Goal: Task Accomplishment & Management: Complete application form

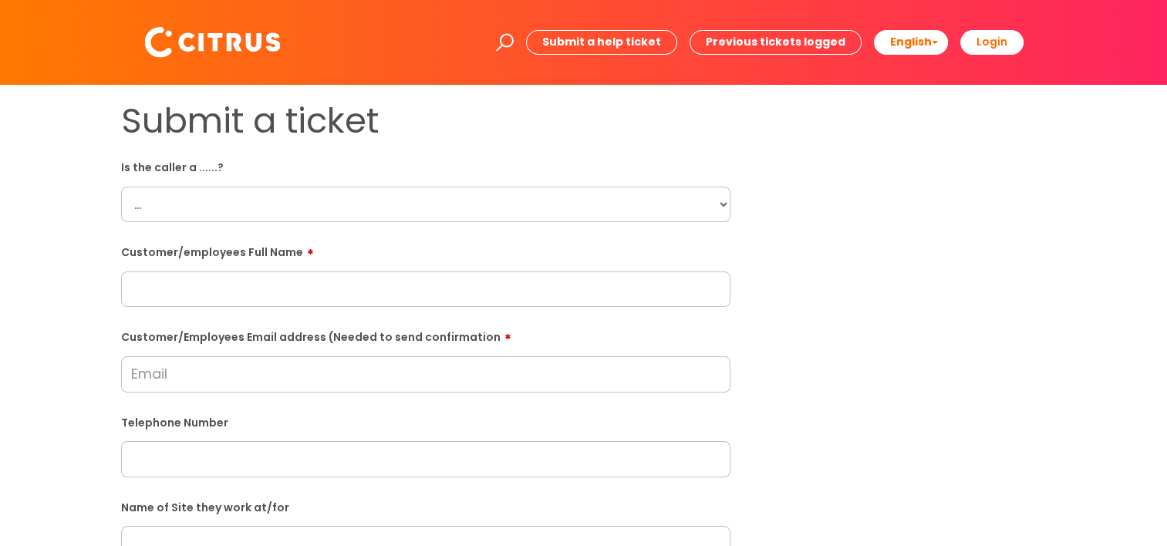
click at [625, 204] on select "... Citrus Customer Citrus Employee [DEMOGRAPHIC_DATA] Supplier" at bounding box center [426, 204] width 610 height 35
select select "Citrus Employee"
click at [121, 187] on select "... Citrus Customer Citrus Employee Contractor Supplier" at bounding box center [426, 204] width 610 height 35
click at [553, 298] on input "text" at bounding box center [426, 289] width 610 height 35
click at [211, 289] on input "text" at bounding box center [426, 289] width 610 height 35
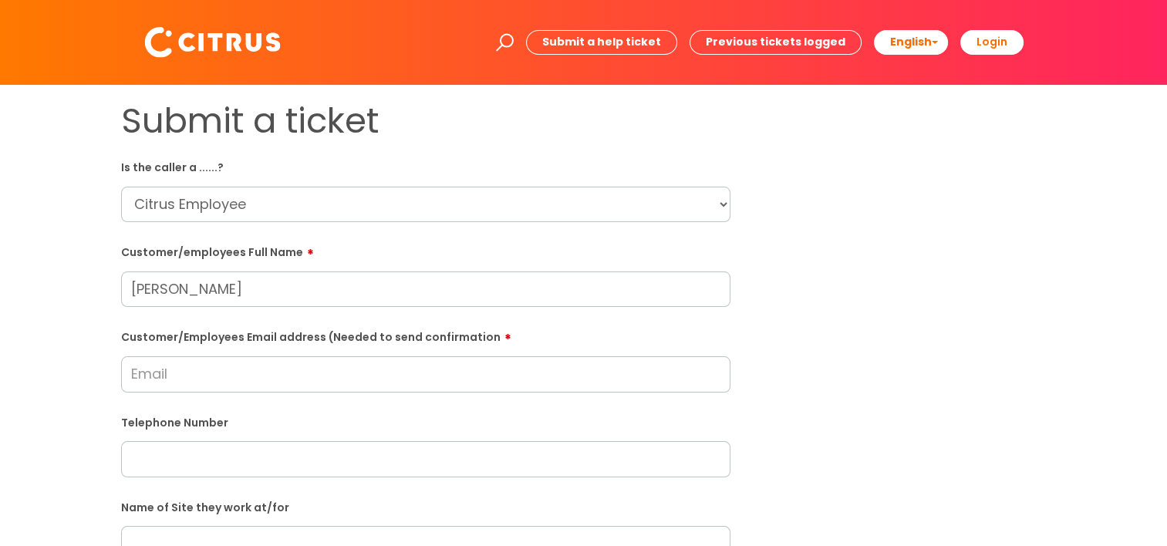
type input "Davinder Kaur"
click at [205, 383] on input "Customer/Employees Email address (Needed to send confirmation" at bounding box center [426, 373] width 610 height 35
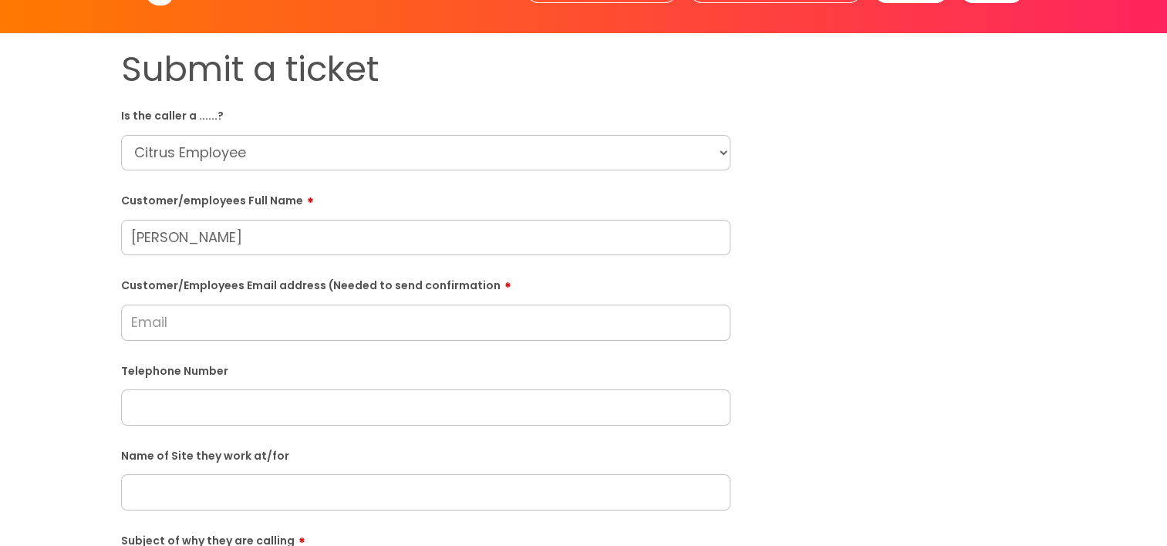
scroll to position [77, 0]
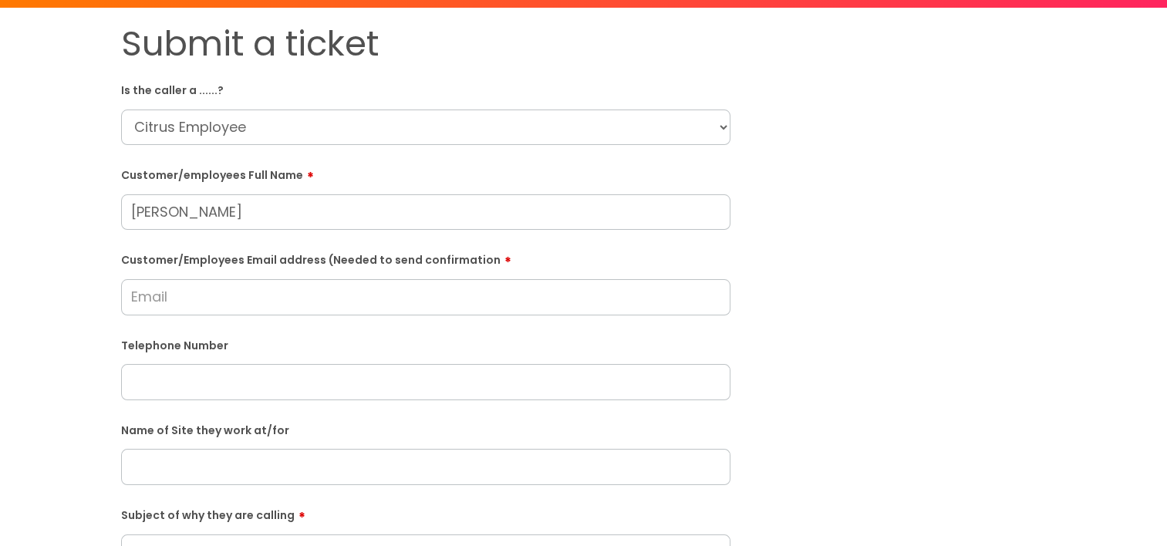
click at [262, 387] on input "text" at bounding box center [426, 381] width 610 height 35
click at [262, 475] on input "text" at bounding box center [426, 466] width 610 height 35
type input "R"
drag, startPoint x: 210, startPoint y: 471, endPoint x: 82, endPoint y: 356, distance: 172.1
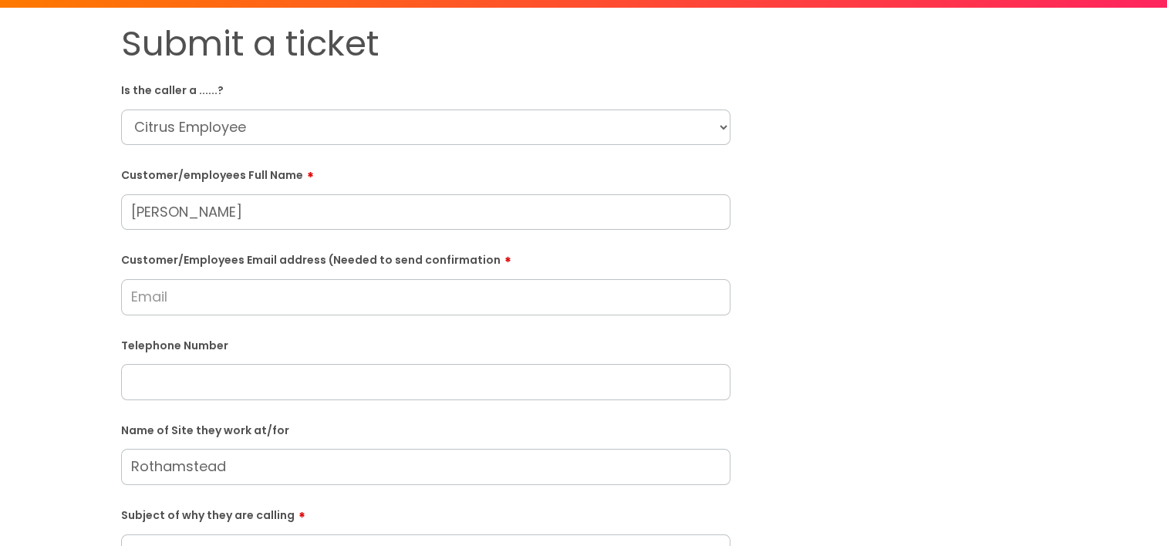
click at [83, 355] on div "Submit a ticket Is the caller a ......? ... Citrus Customer Citrus Employee Con…" at bounding box center [583, 467] width 1136 height 888
click at [183, 468] on input "Rothamstead" at bounding box center [426, 466] width 610 height 35
click at [320, 475] on input "Rothamstead" at bounding box center [426, 466] width 610 height 35
type input "Rothamstead research centre"
click at [303, 434] on label "Name of Site they work at/for" at bounding box center [426, 429] width 610 height 16
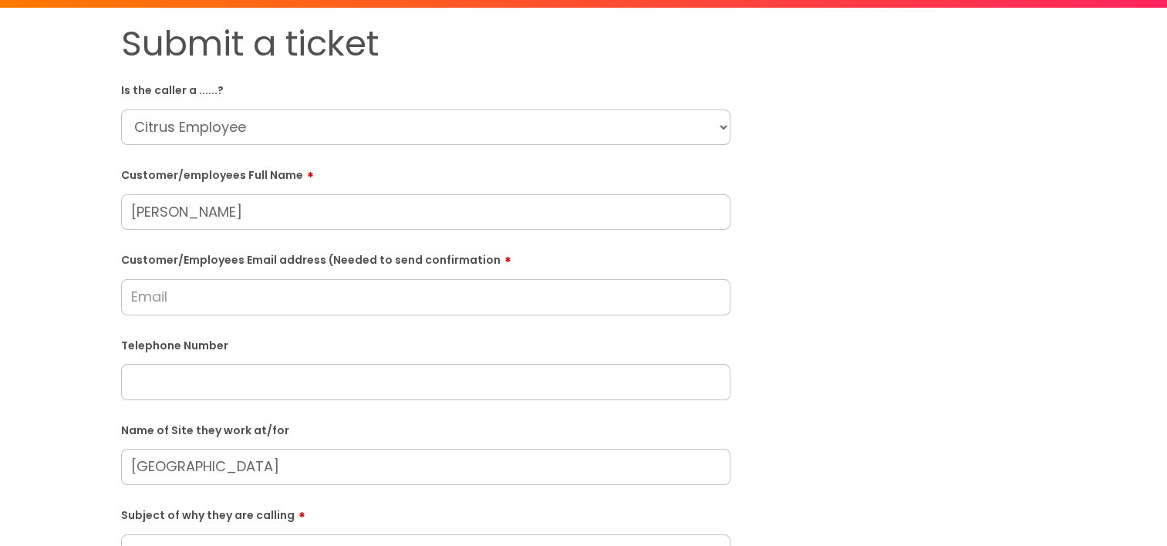
drag, startPoint x: 356, startPoint y: 462, endPoint x: 79, endPoint y: 475, distance: 277.3
click at [79, 475] on div "Submit a ticket Is the caller a ......? ... Citrus Customer Citrus Employee Con…" at bounding box center [583, 467] width 1136 height 888
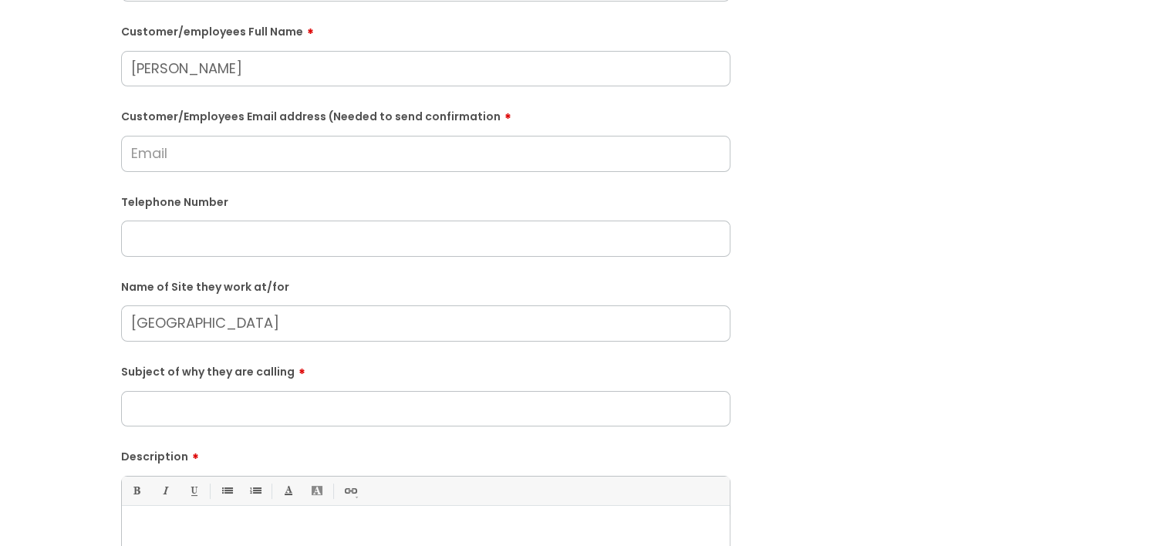
scroll to position [231, 0]
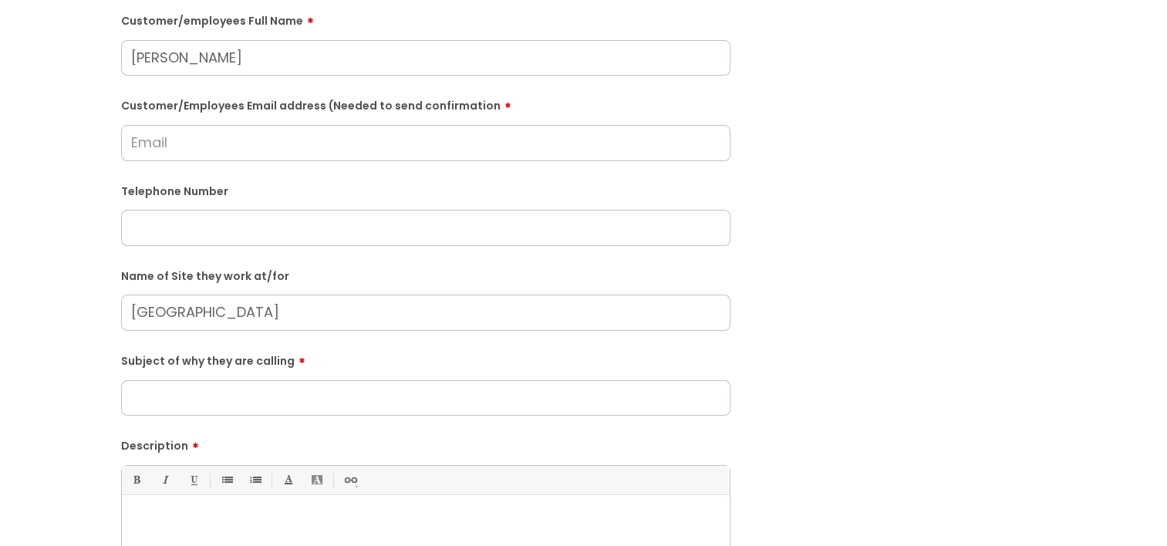
click at [215, 400] on input "Subject of why they are calling" at bounding box center [426, 397] width 610 height 35
type input "She is not able to access the building."
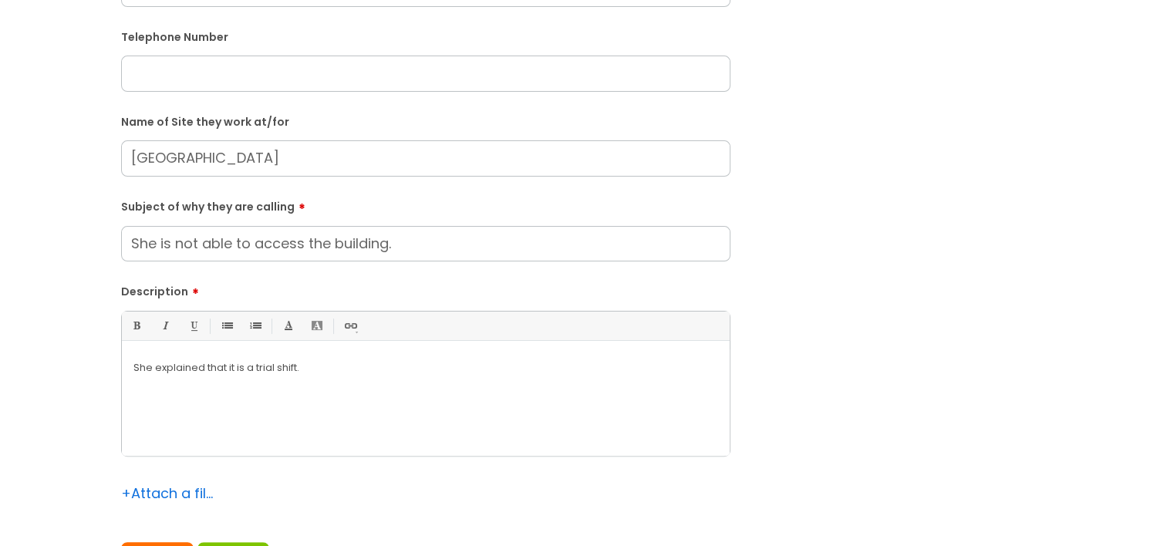
scroll to position [154, 0]
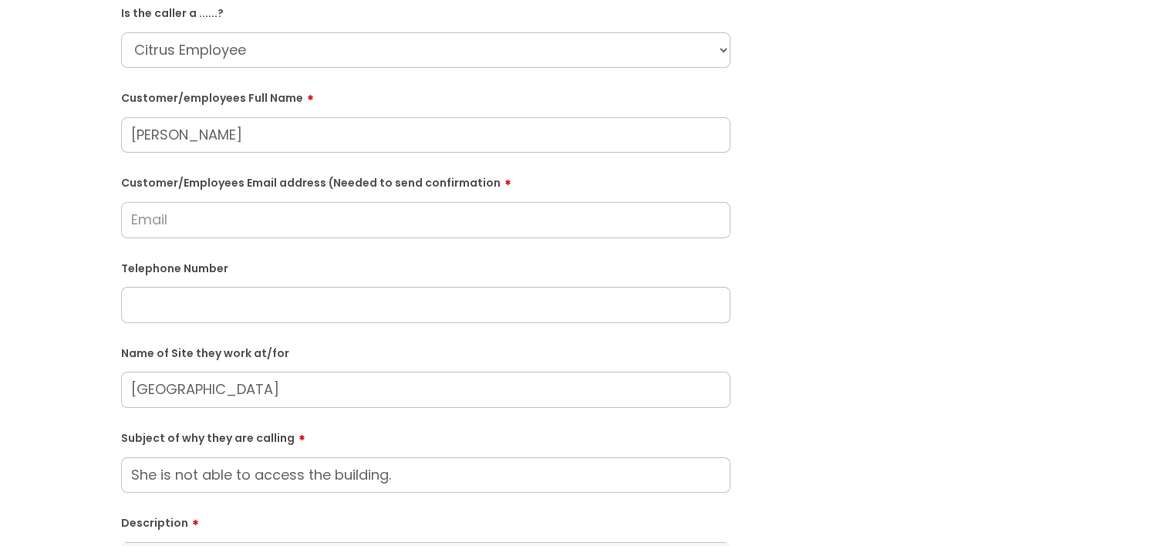
click at [182, 319] on input "text" at bounding box center [426, 304] width 610 height 35
paste input "07917311847"
click at [167, 299] on input "07917311847" at bounding box center [426, 304] width 610 height 35
type input "07917 311847"
click at [201, 233] on input "Customer/Employees Email address (Needed to send confirmation" at bounding box center [426, 219] width 610 height 35
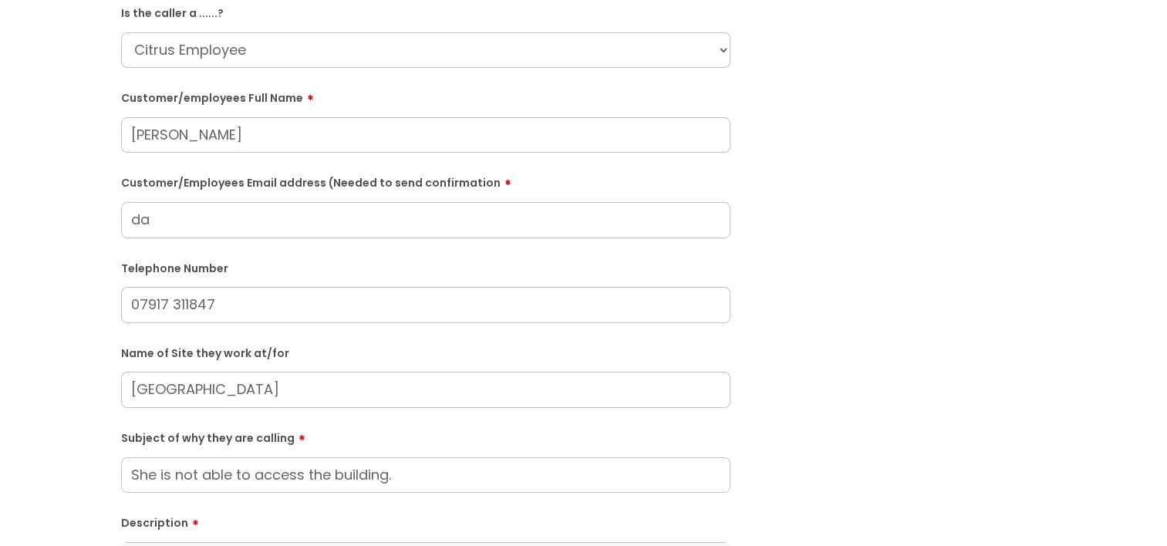
type input "d"
type input "dk5215631@gmail.com"
click at [265, 263] on div "Telephone Number 07917 311847" at bounding box center [426, 289] width 610 height 68
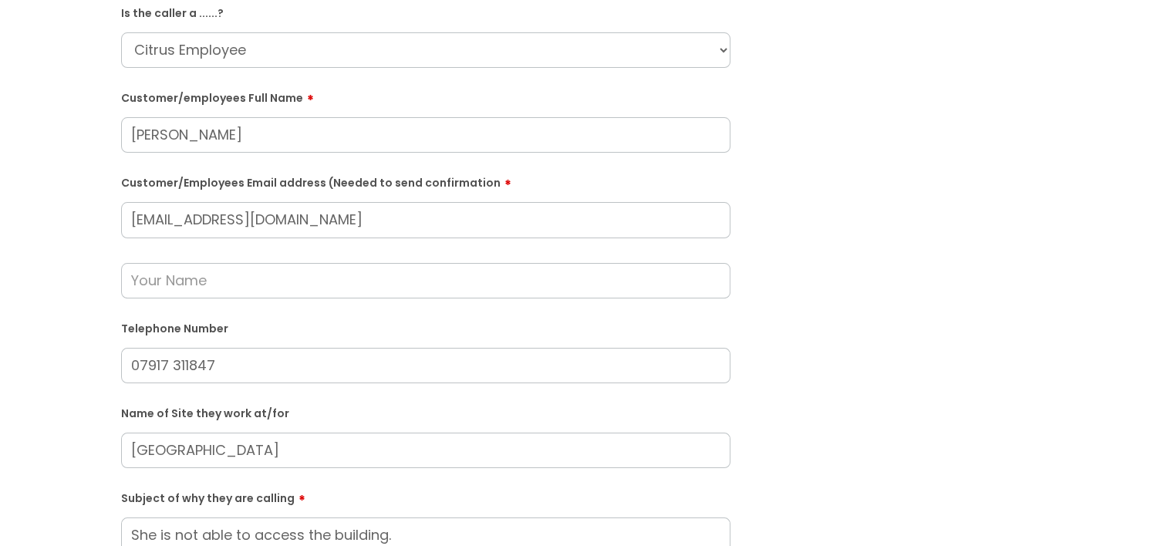
click at [171, 283] on input "text" at bounding box center [426, 280] width 610 height 35
type input "Kara"
drag, startPoint x: 930, startPoint y: 308, endPoint x: 851, endPoint y: 318, distance: 79.3
click at [930, 309] on div "Submit a ticket Is the caller a ......? ... Citrus Customer Citrus Employee Con…" at bounding box center [584, 420] width 949 height 949
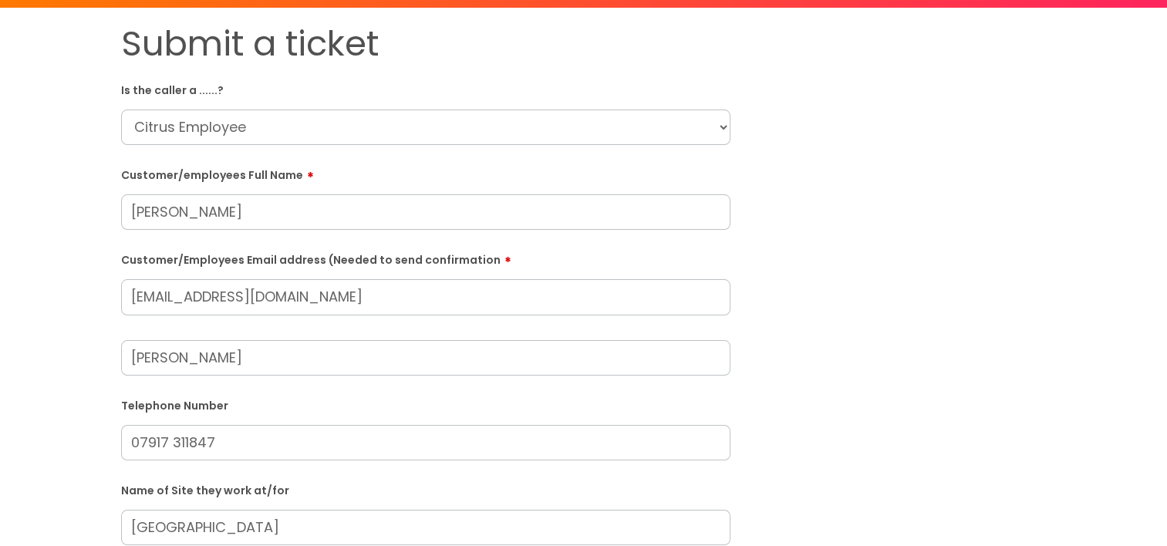
scroll to position [77, 0]
click at [343, 349] on input "Kara" at bounding box center [426, 357] width 610 height 35
drag, startPoint x: 269, startPoint y: 364, endPoint x: 66, endPoint y: 364, distance: 202.9
click at [66, 364] on div "Submit a ticket Is the caller a ......? ... Citrus Customer Citrus Employee Con…" at bounding box center [583, 497] width 1136 height 949
click at [847, 297] on div "Submit a ticket Is the caller a ......? ... Citrus Customer Citrus Employee Con…" at bounding box center [584, 497] width 949 height 949
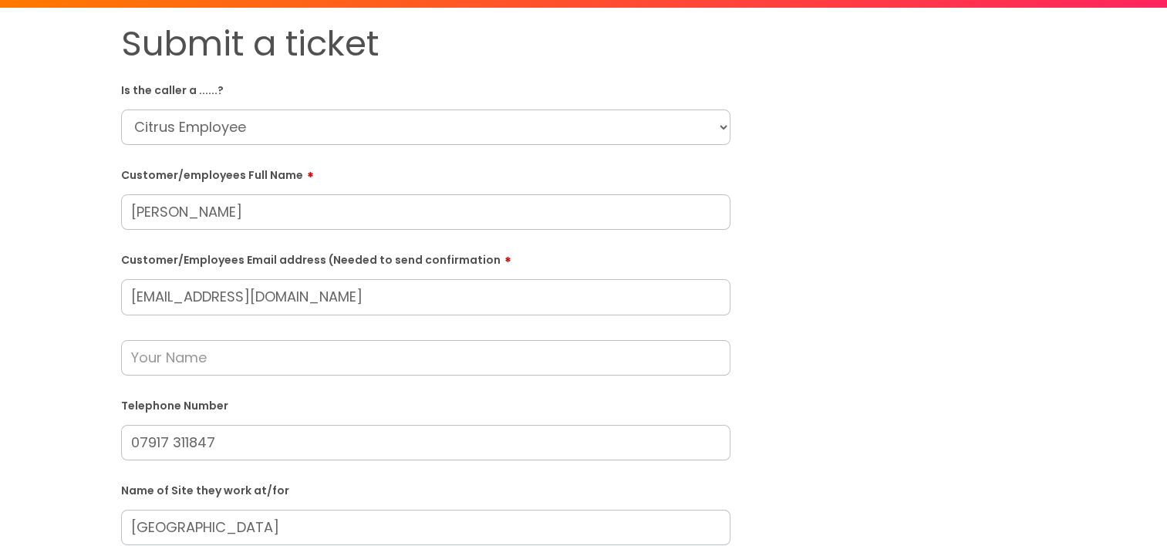
click at [309, 363] on input "text" at bounding box center [426, 357] width 610 height 35
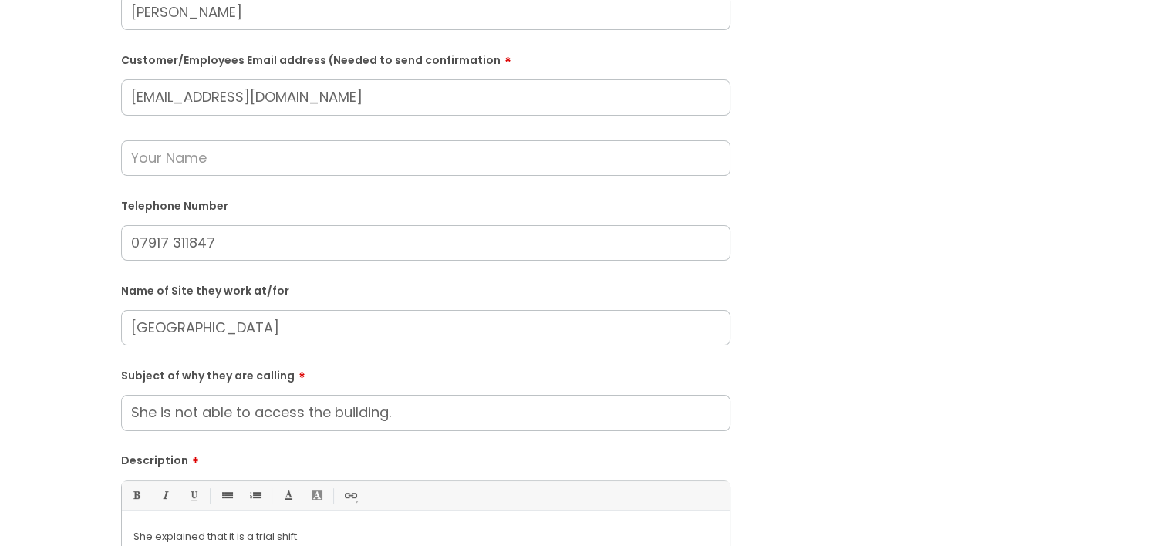
scroll to position [154, 0]
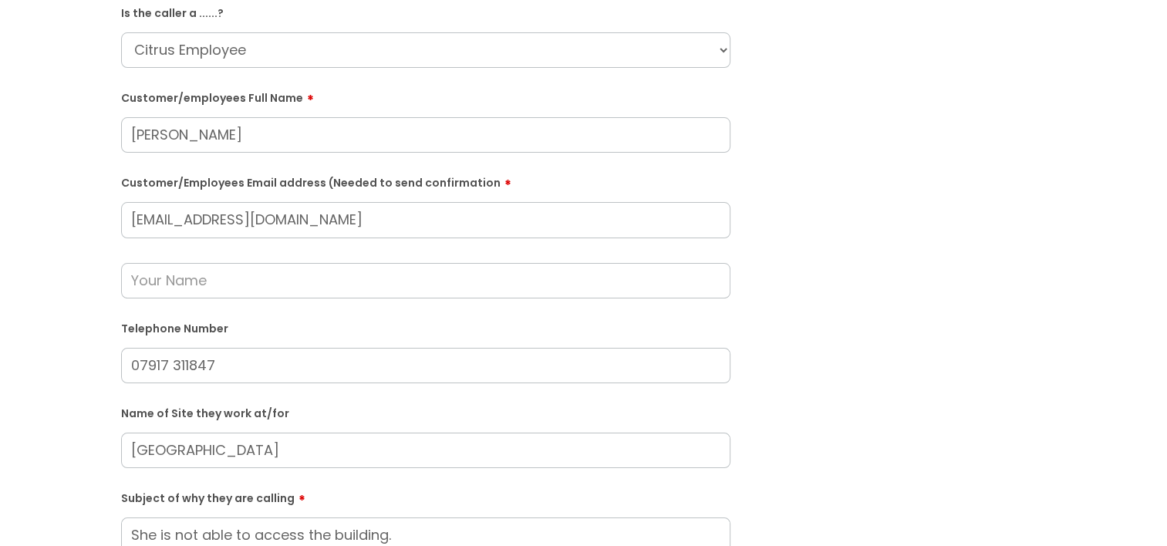
drag, startPoint x: 375, startPoint y: 454, endPoint x: 83, endPoint y: 468, distance: 292.0
click at [83, 468] on div "Submit a ticket Is the caller a ......? ... Citrus Customer Citrus Employee Con…" at bounding box center [583, 420] width 1136 height 949
click at [251, 452] on input "Rothamstead research centre" at bounding box center [426, 450] width 610 height 35
click at [237, 458] on input "Rothamstead research centre" at bounding box center [426, 450] width 610 height 35
click at [233, 451] on input "Rothamstead research centre" at bounding box center [426, 450] width 610 height 35
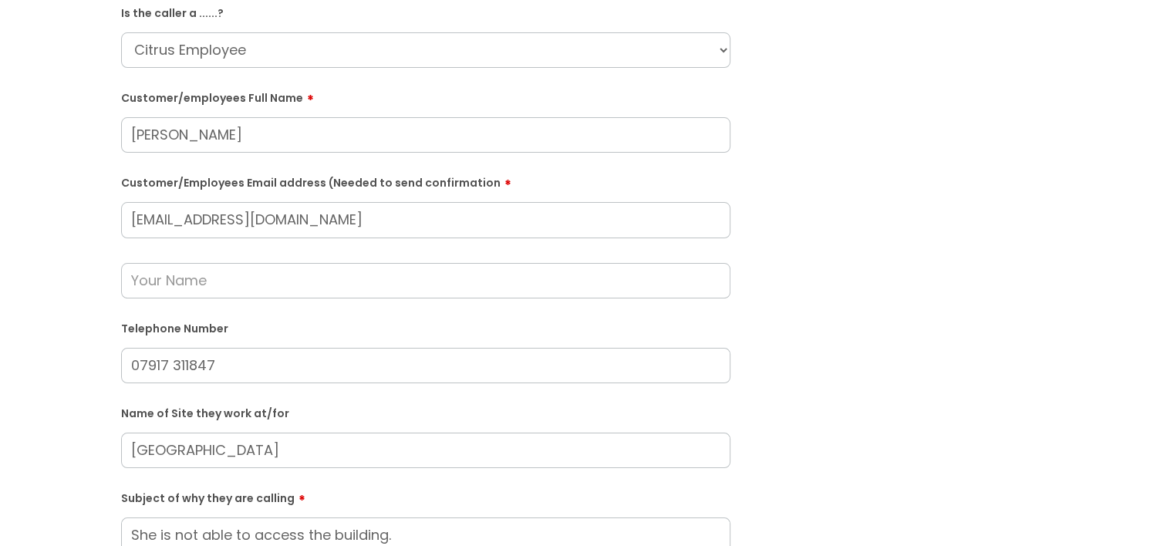
click at [311, 452] on input "Rothamstead Research centre" at bounding box center [426, 450] width 610 height 35
click at [307, 457] on input "Rothamstead Research centre" at bounding box center [426, 450] width 610 height 35
click at [329, 457] on input "Rothamstead Research Centre" at bounding box center [426, 450] width 610 height 35
drag, startPoint x: 370, startPoint y: 450, endPoint x: 25, endPoint y: 483, distance: 346.5
click at [25, 483] on div "Submit a ticket Is the caller a ......? ... Citrus Customer Citrus Employee Con…" at bounding box center [583, 420] width 1136 height 949
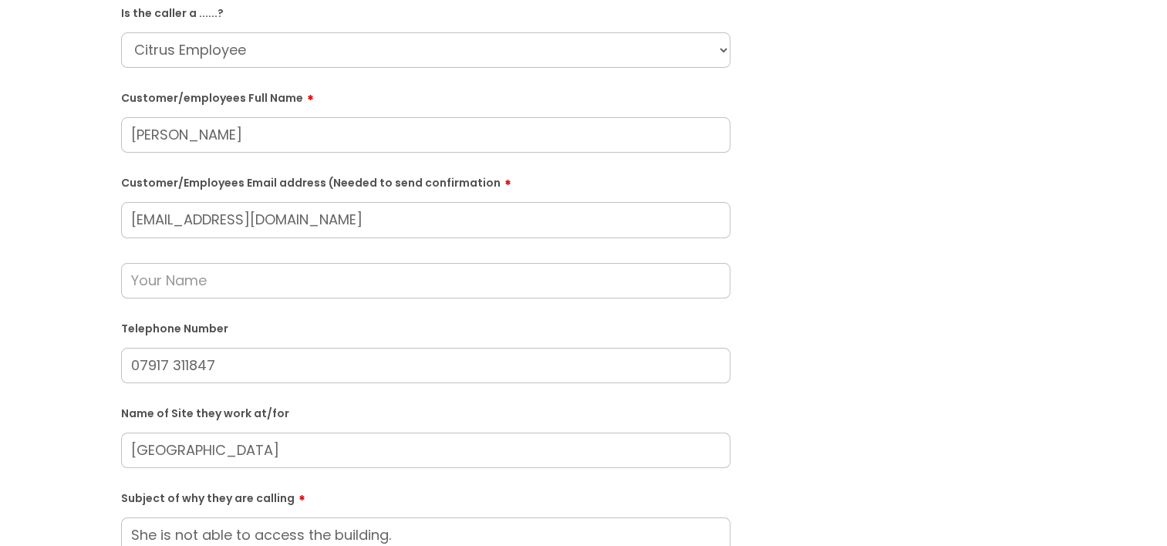
type input "Rothamstead Research Centre"
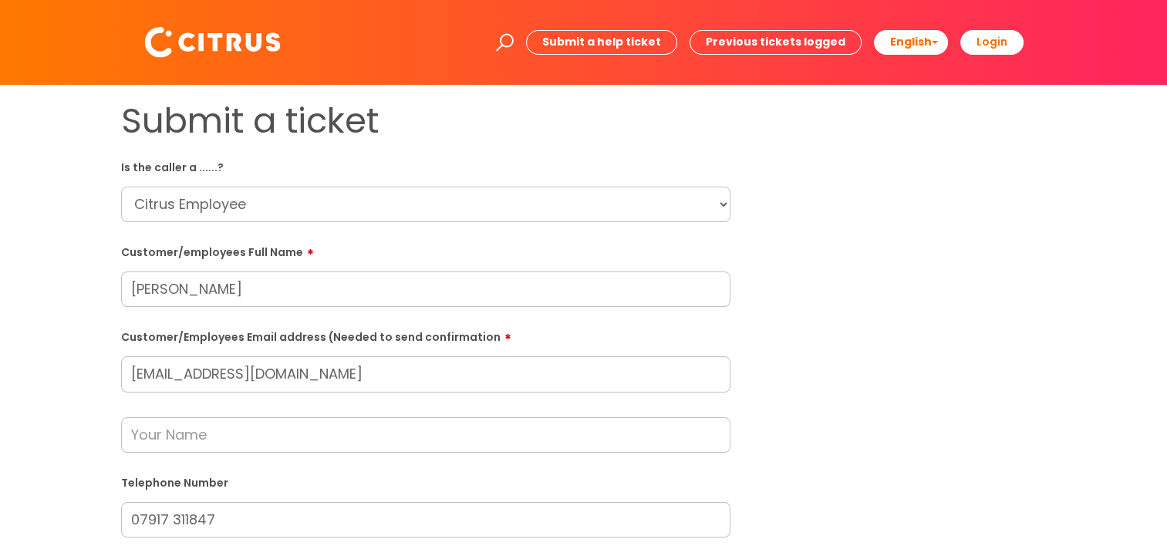
scroll to position [77, 0]
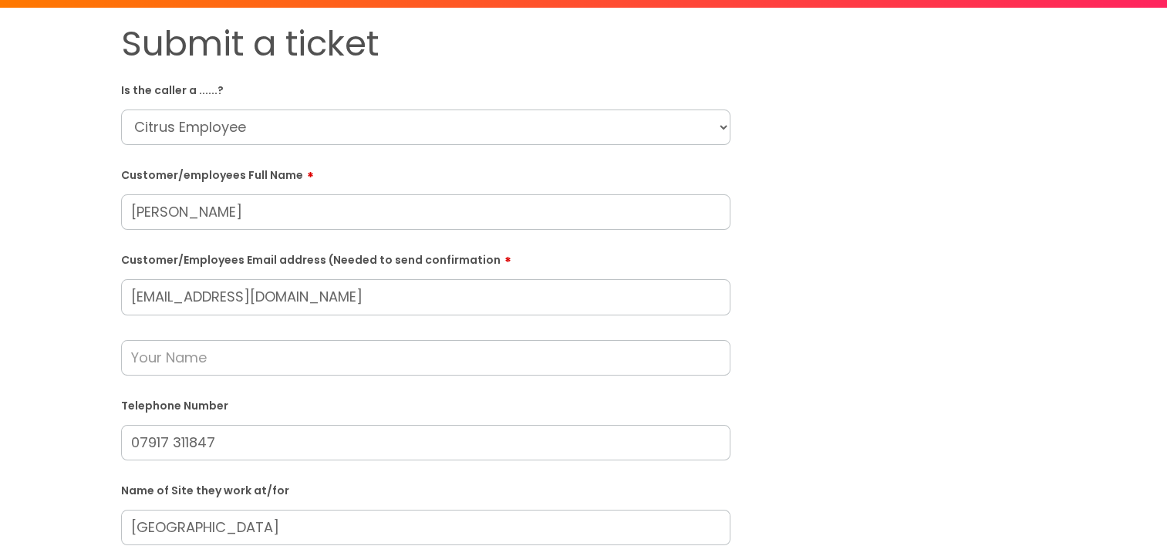
drag, startPoint x: 333, startPoint y: 306, endPoint x: 187, endPoint y: 303, distance: 146.6
click at [187, 306] on input "dk5215631@gmail.com" at bounding box center [426, 296] width 610 height 35
click at [339, 296] on input "dk5215631@gmail.com" at bounding box center [426, 296] width 610 height 35
drag, startPoint x: 345, startPoint y: 292, endPoint x: 42, endPoint y: 292, distance: 303.2
click at [39, 292] on div "Submit a ticket Is the caller a ......? ... Citrus Customer Citrus Employee Con…" at bounding box center [583, 497] width 1136 height 949
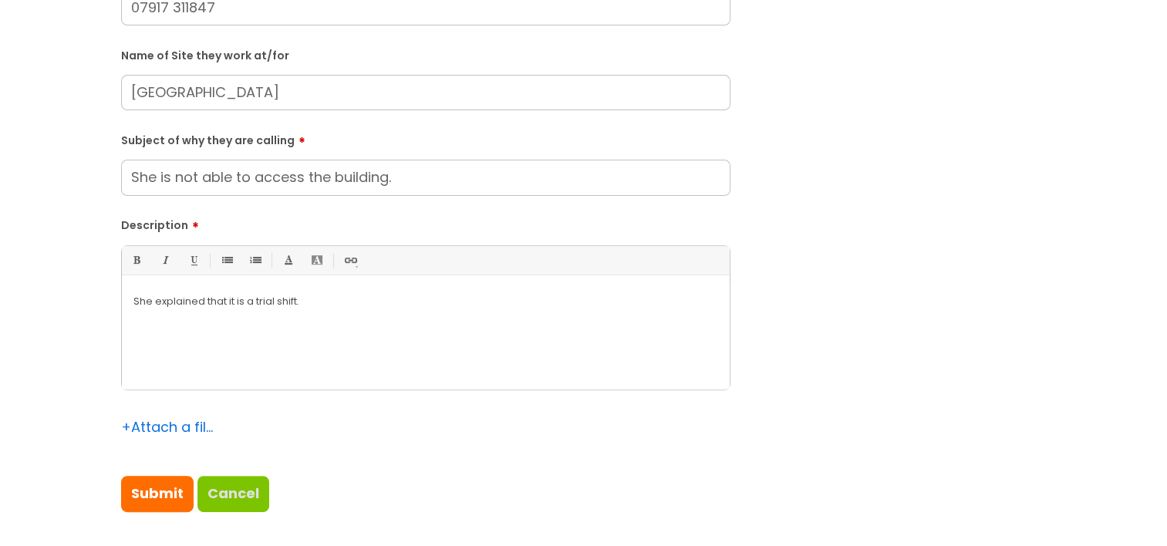
scroll to position [540, 0]
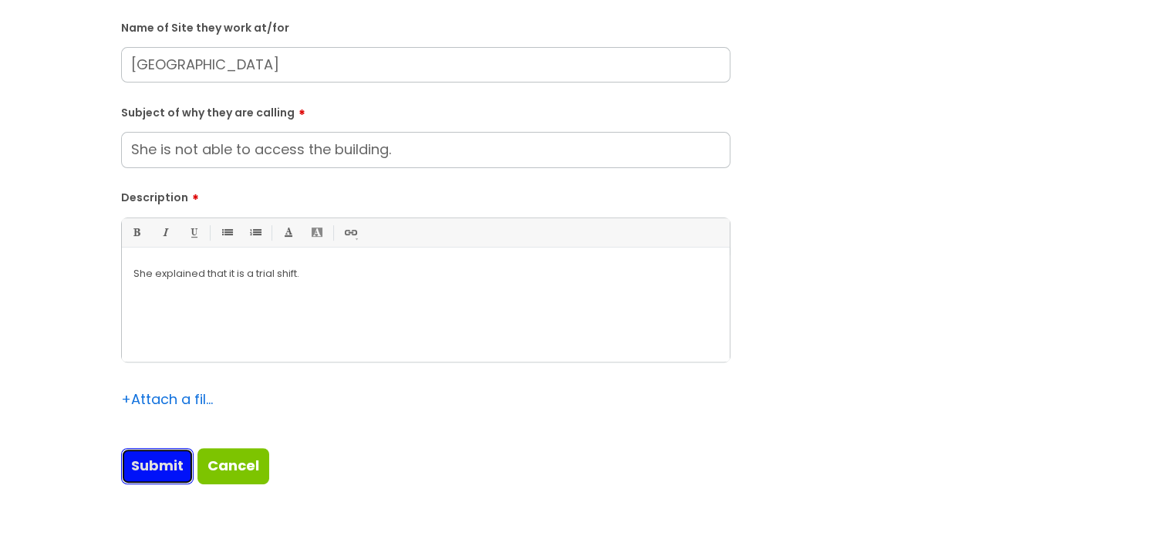
click at [157, 471] on input "Submit" at bounding box center [157, 465] width 73 height 35
type input "Please Wait..."
